Goal: Task Accomplishment & Management: Manage account settings

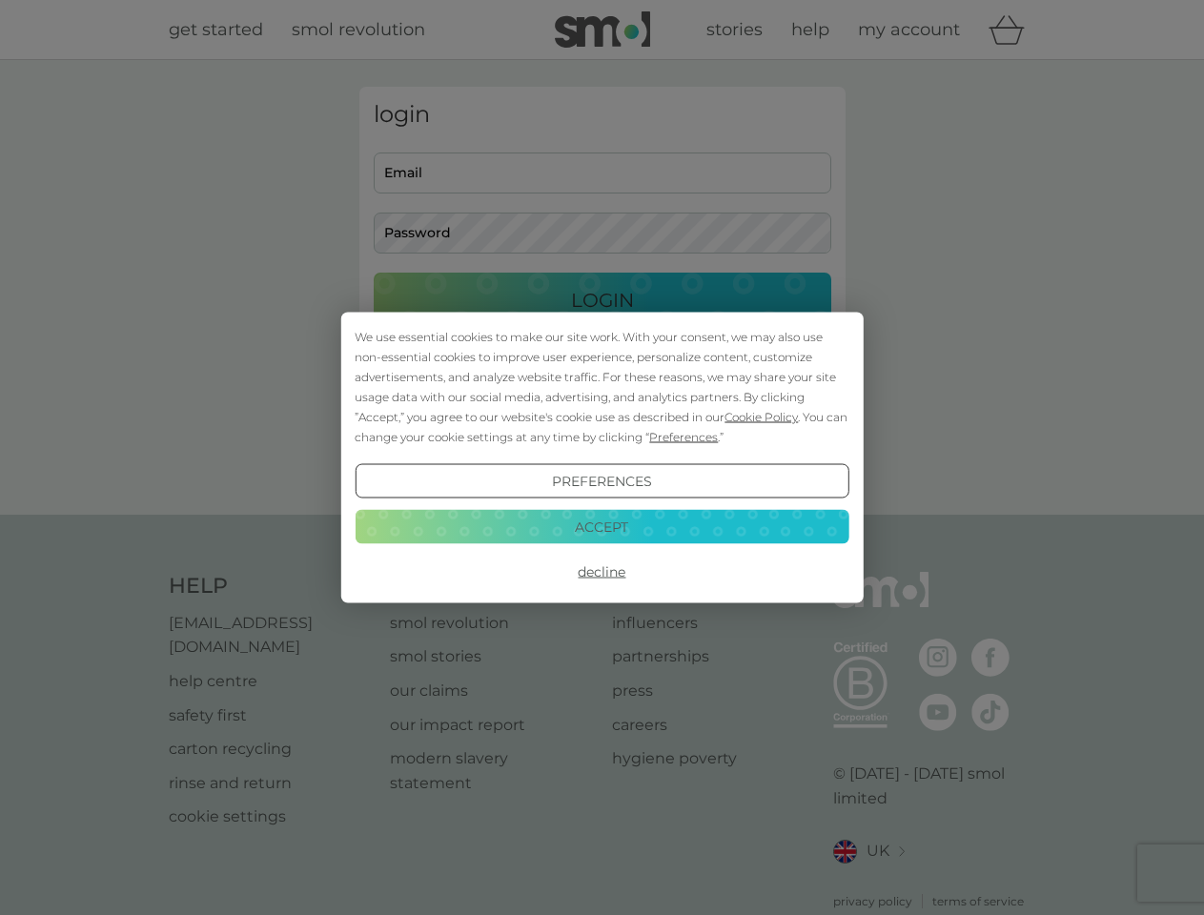
click at [762, 417] on span "Cookie Policy" at bounding box center [761, 417] width 73 height 14
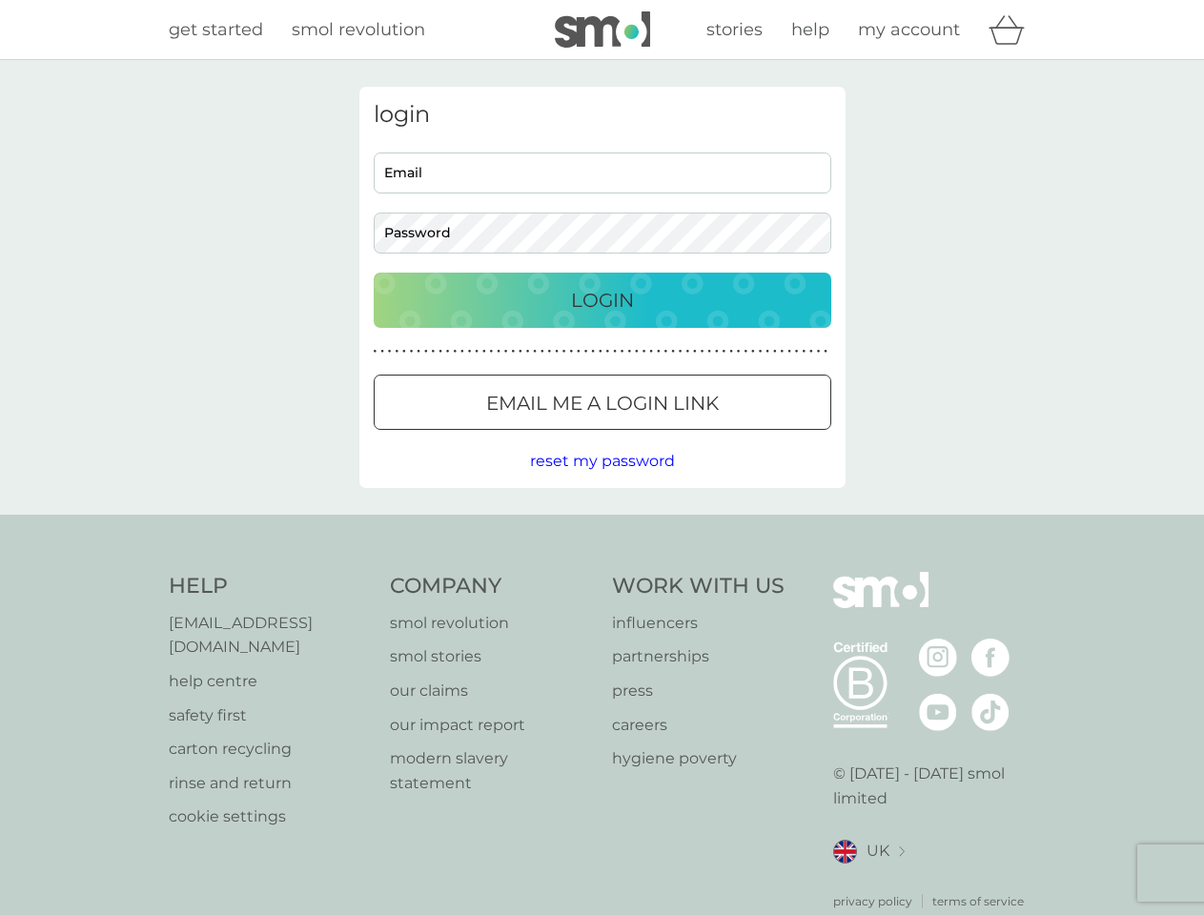
click at [682, 437] on div "login Email Password Login ● ● ● ● ● ● ● ● ● ● ● ● ● ● ● ● ● ● ● ● ● ● ● ● ● ● …" at bounding box center [602, 287] width 486 height 401
click at [602, 481] on div "login Email Password Login ● ● ● ● ● ● ● ● ● ● ● ● ● ● ● ● ● ● ● ● ● ● ● ● ● ● …" at bounding box center [602, 287] width 486 height 401
click at [602, 572] on div "Help [EMAIL_ADDRESS][DOMAIN_NAME] help centre safety first carton recycling rin…" at bounding box center [603, 741] width 868 height 338
click at [602, 526] on div "Help [EMAIL_ADDRESS][DOMAIN_NAME] help centre safety first carton recycling rin…" at bounding box center [602, 741] width 1204 height 453
